Goal: Task Accomplishment & Management: Complete application form

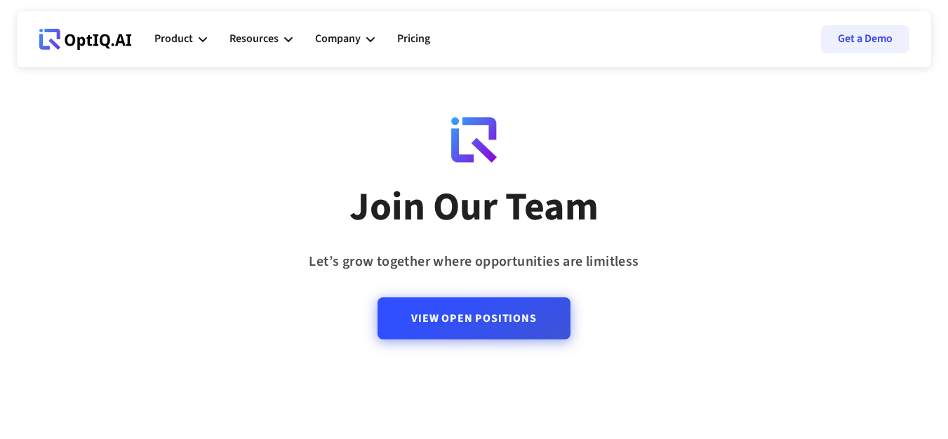
click at [468, 316] on link "View Open Positions" at bounding box center [474, 319] width 192 height 42
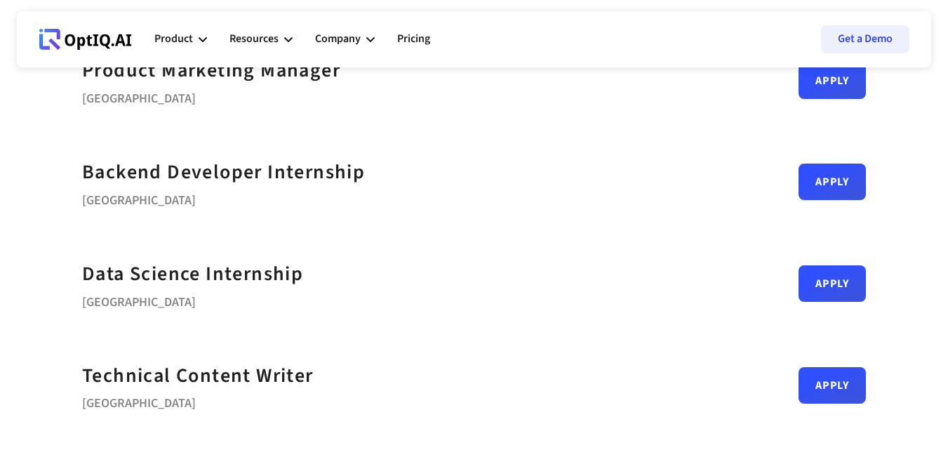
scroll to position [635, 0]
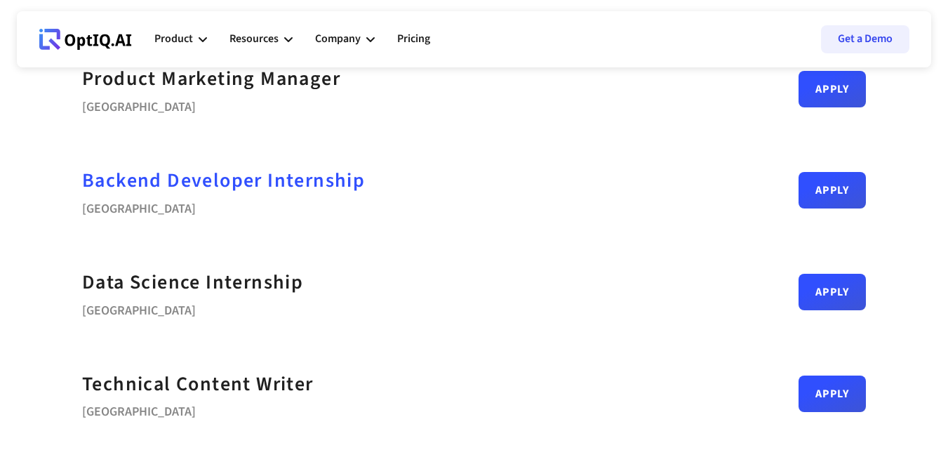
click at [192, 185] on strong "Backend Developer Internship" at bounding box center [223, 180] width 283 height 28
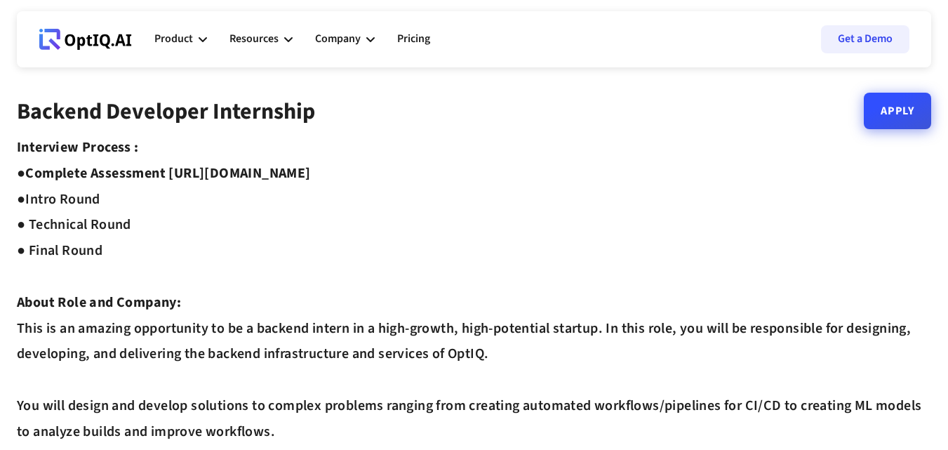
click at [882, 126] on link "Apply" at bounding box center [897, 111] width 67 height 37
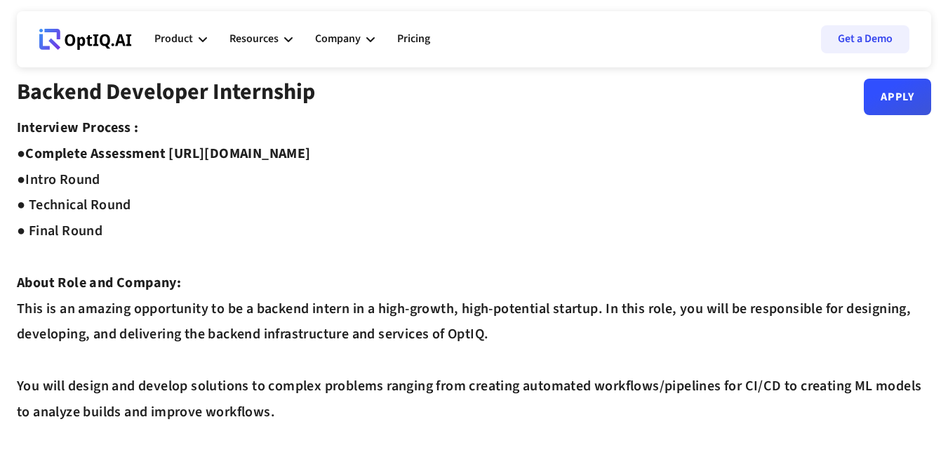
scroll to position [22, 0]
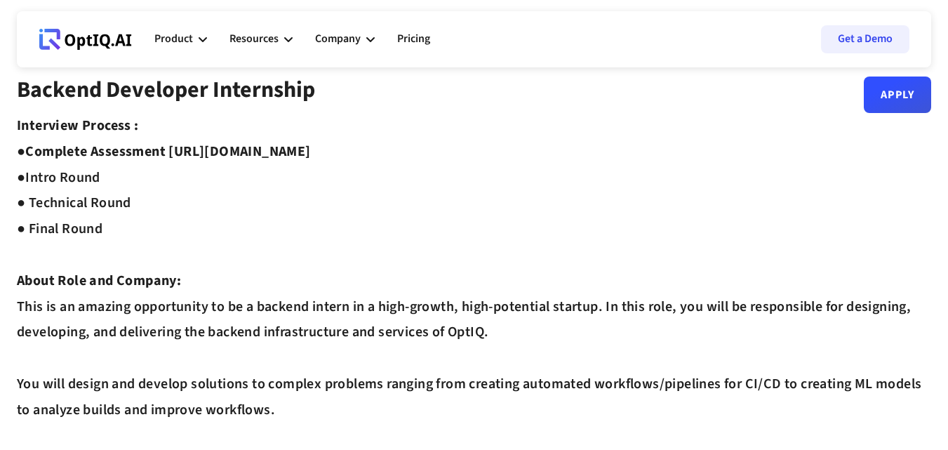
drag, startPoint x: 174, startPoint y: 150, endPoint x: 465, endPoint y: 145, distance: 290.7
copy strong "https://equip.co/assessments/GNUQn/"
